Goal: Book appointment/travel/reservation

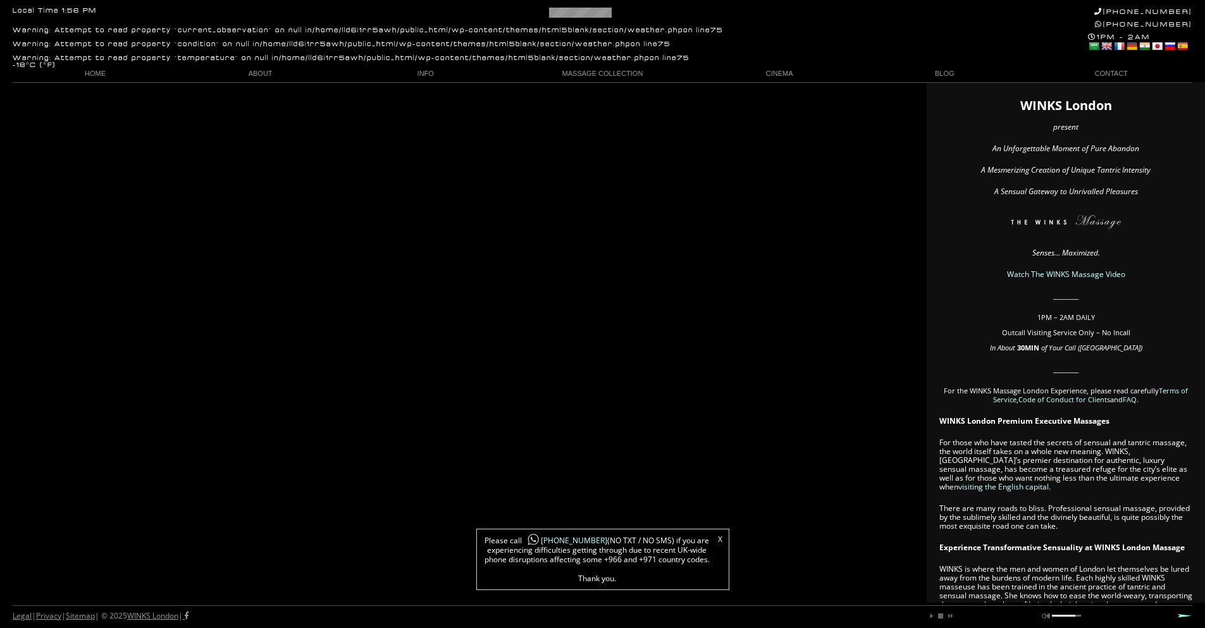
scroll to position [0, 48]
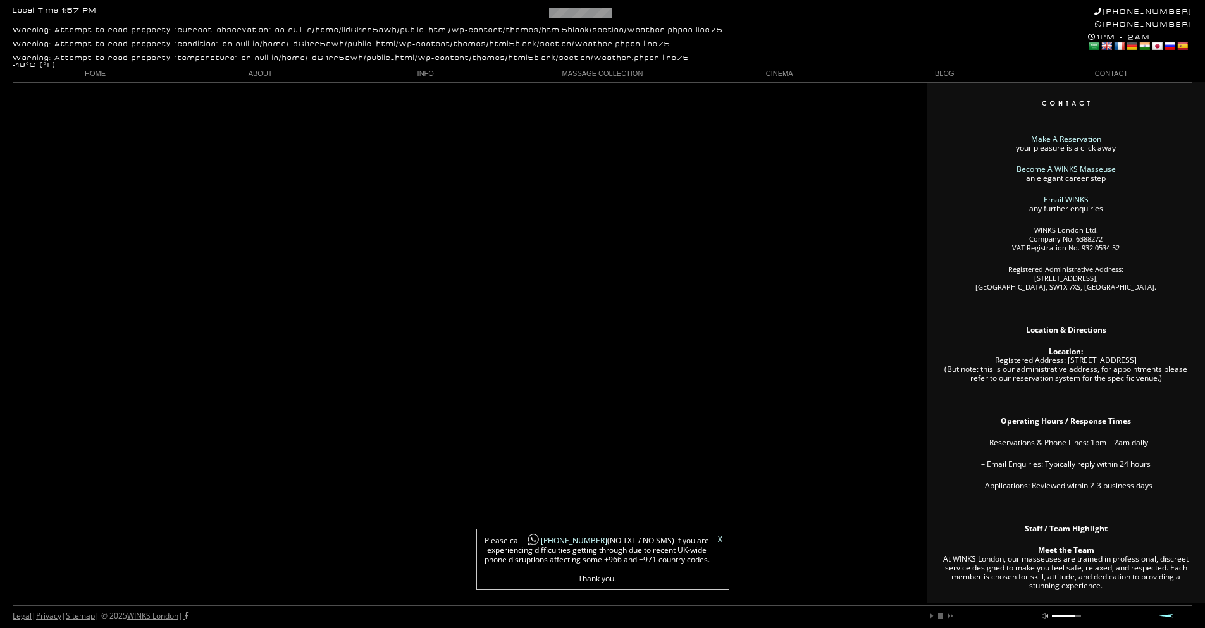
scroll to position [0, 22]
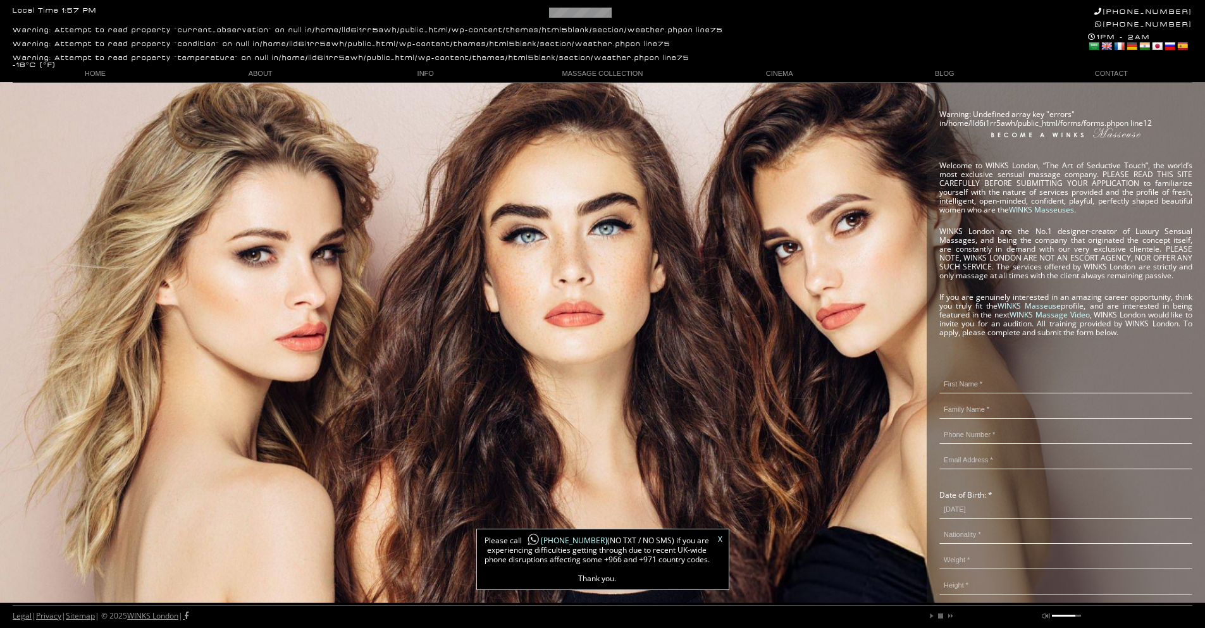
scroll to position [0, 75]
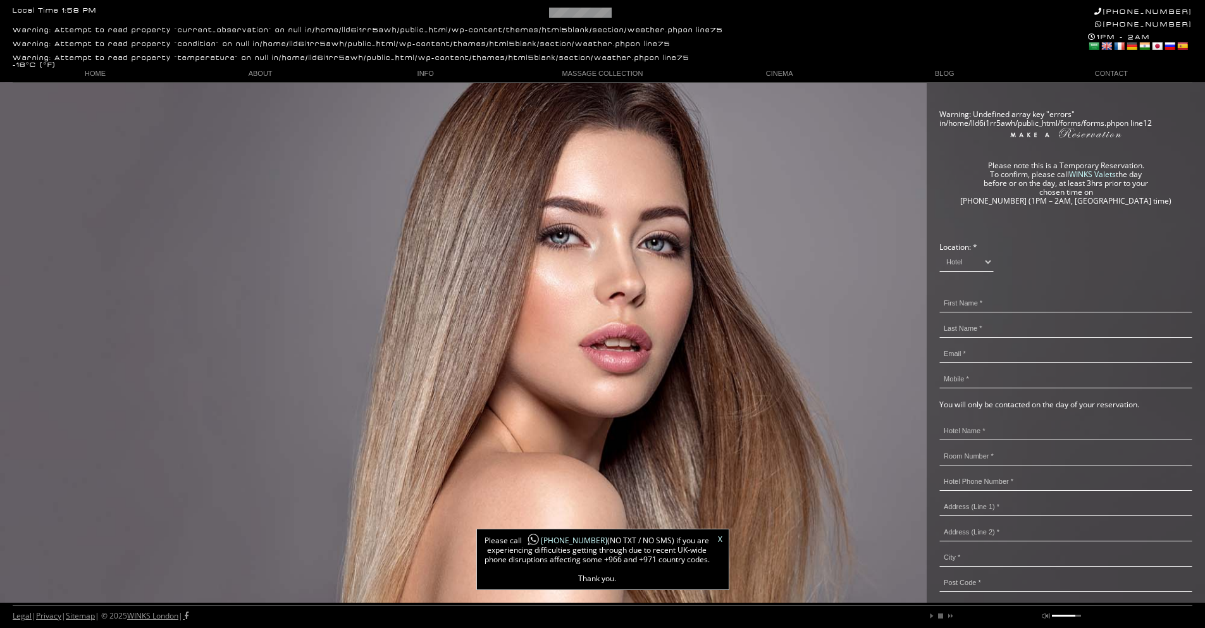
scroll to position [0, 9]
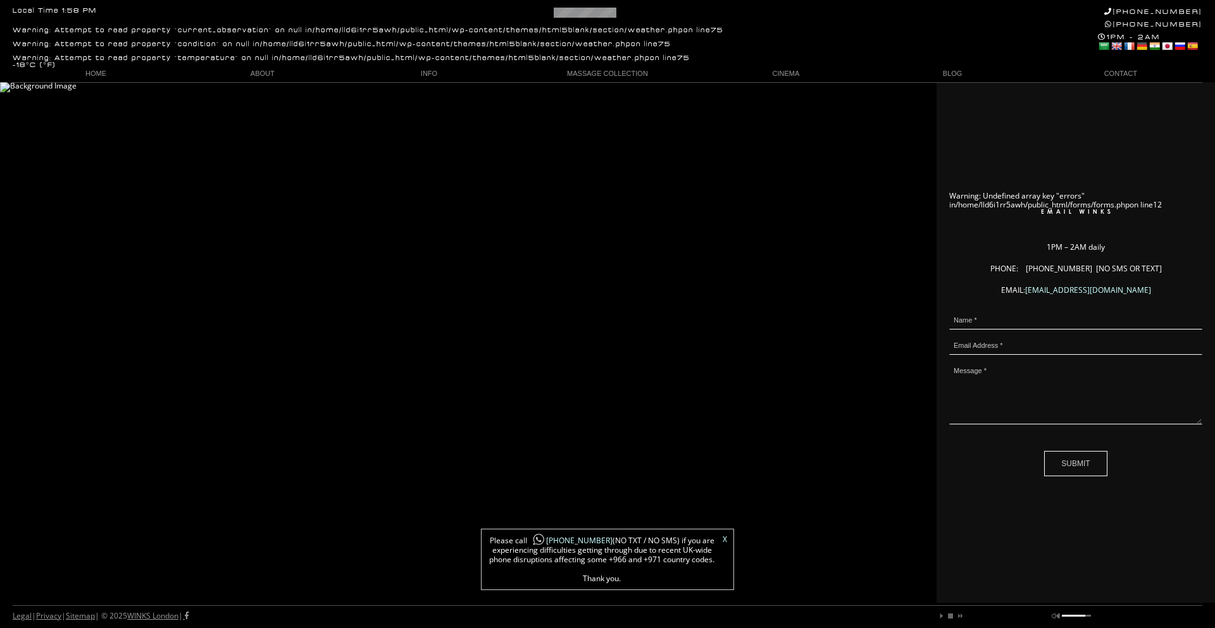
scroll to position [0, 65]
